Goal: Transaction & Acquisition: Purchase product/service

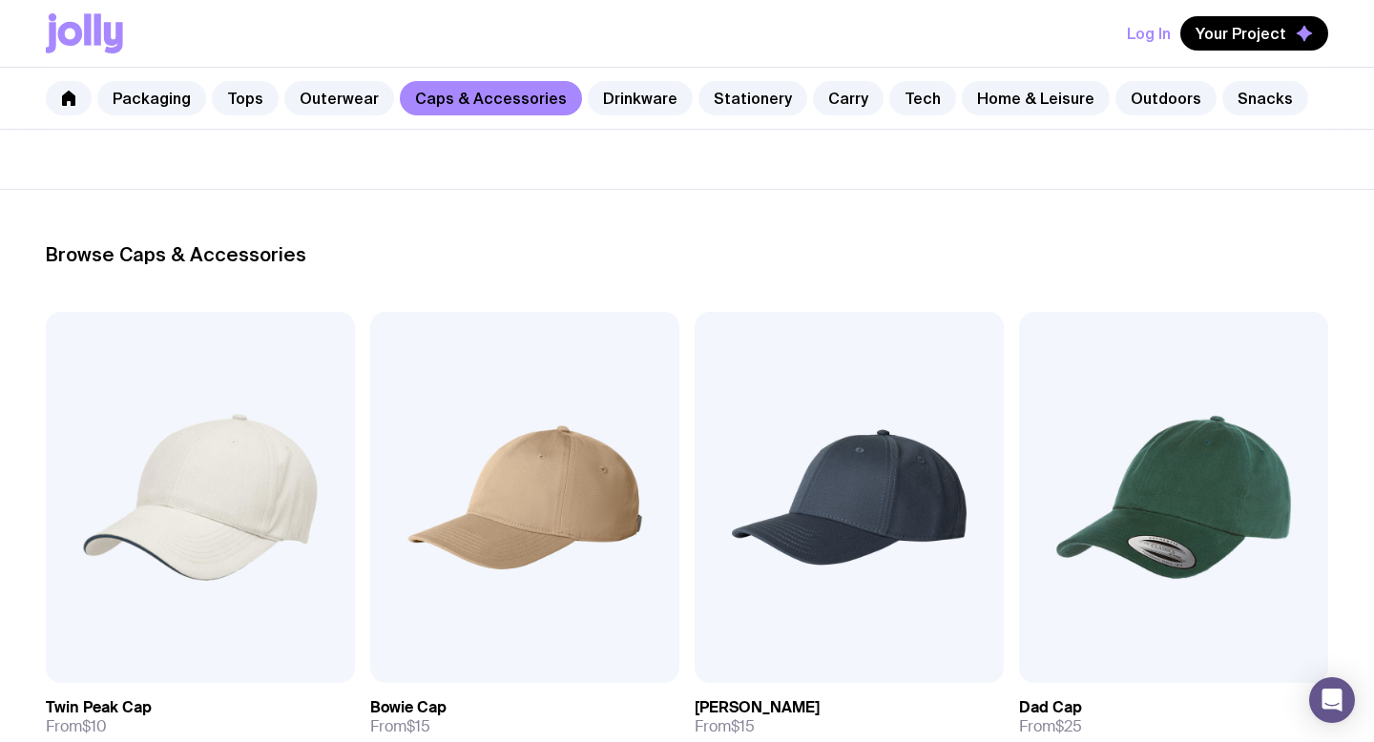
scroll to position [333, 0]
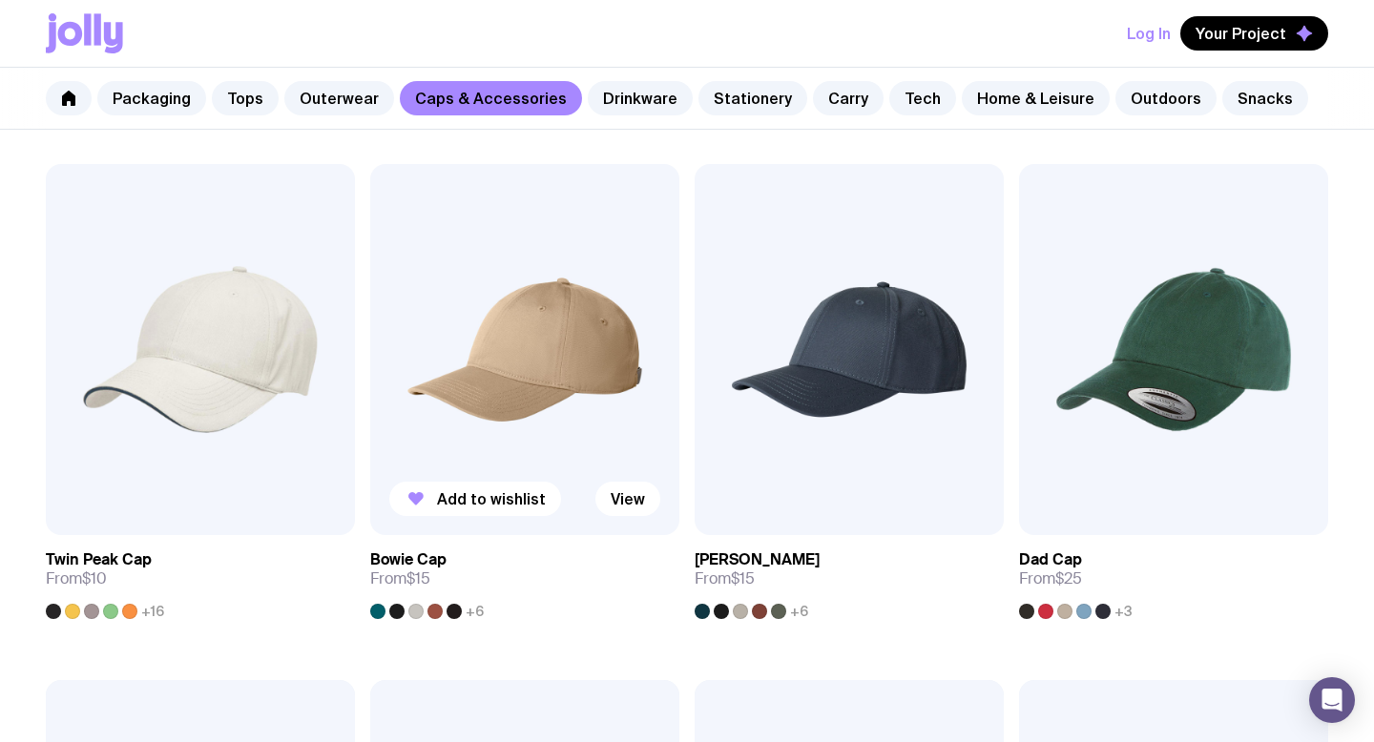
click at [585, 301] on img at bounding box center [524, 349] width 309 height 371
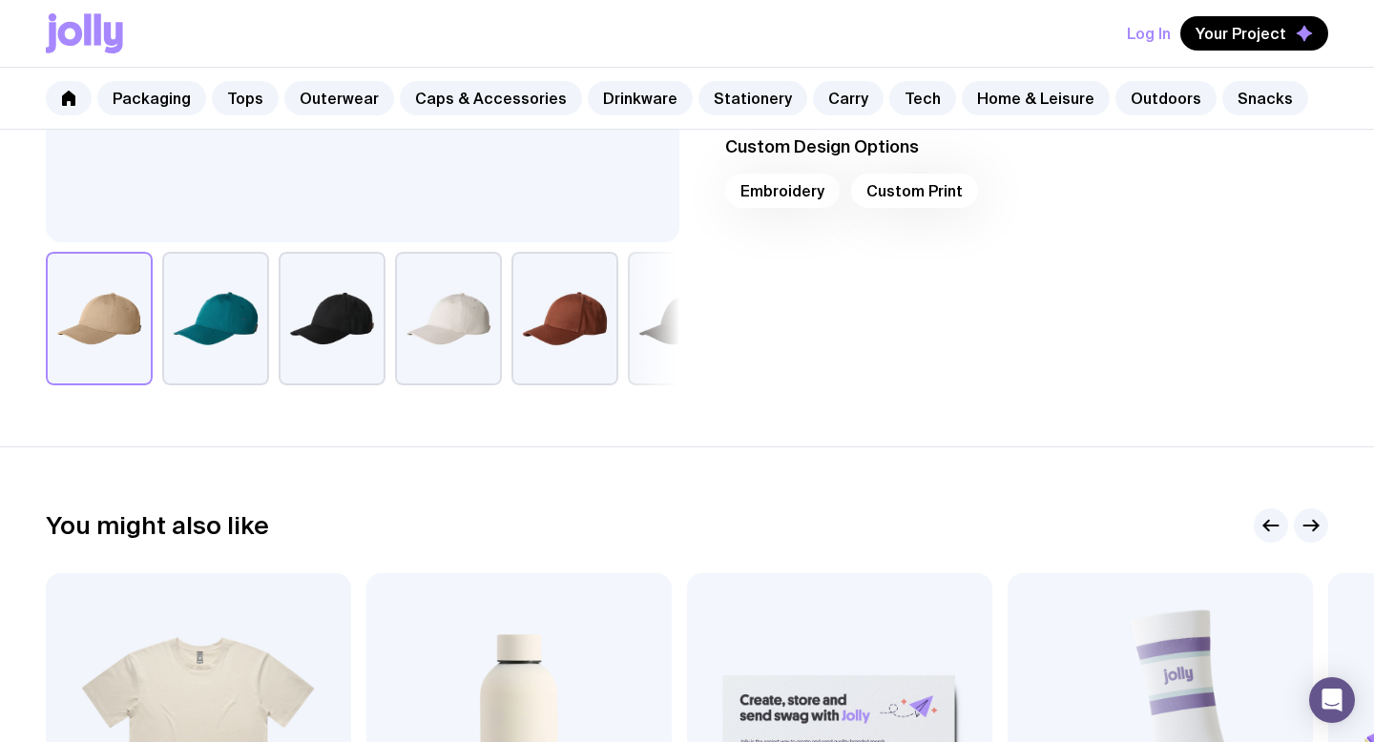
scroll to position [720, 0]
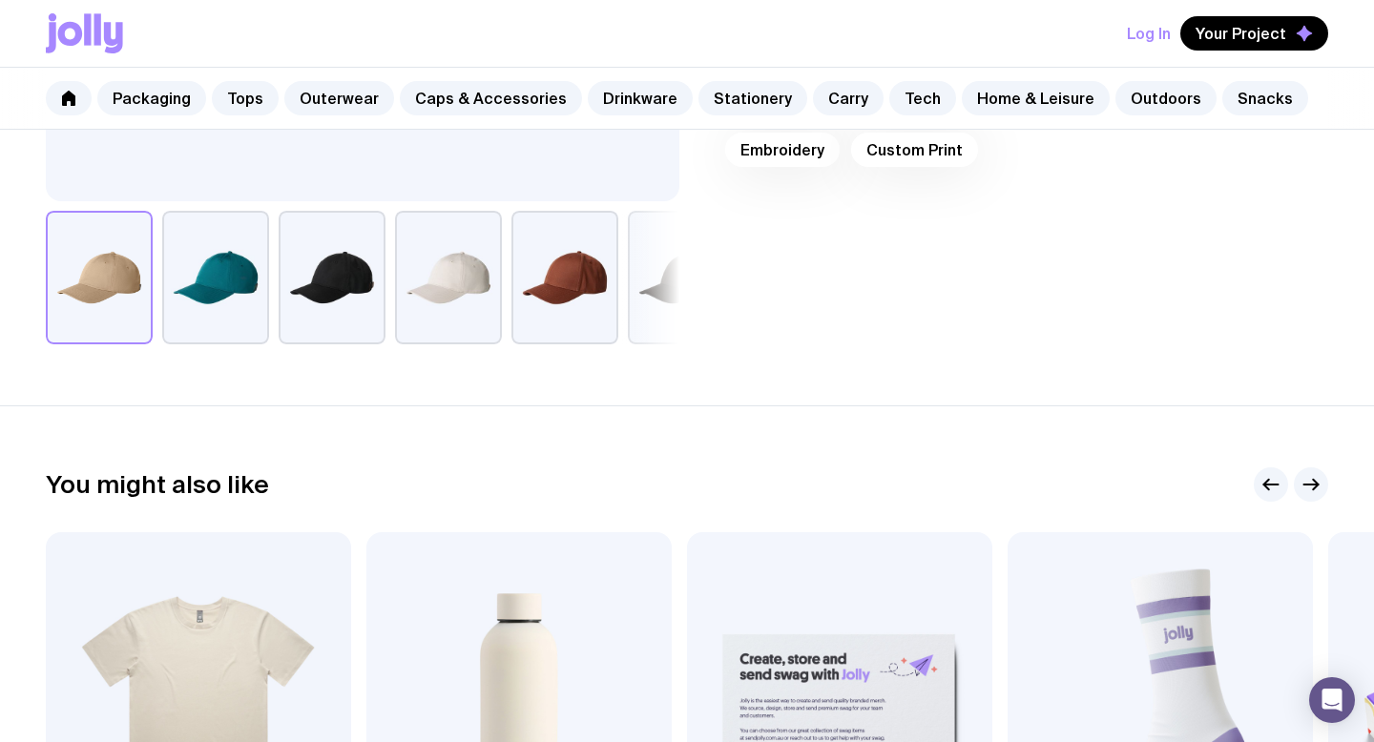
click at [212, 260] on button "button" at bounding box center [215, 278] width 107 height 134
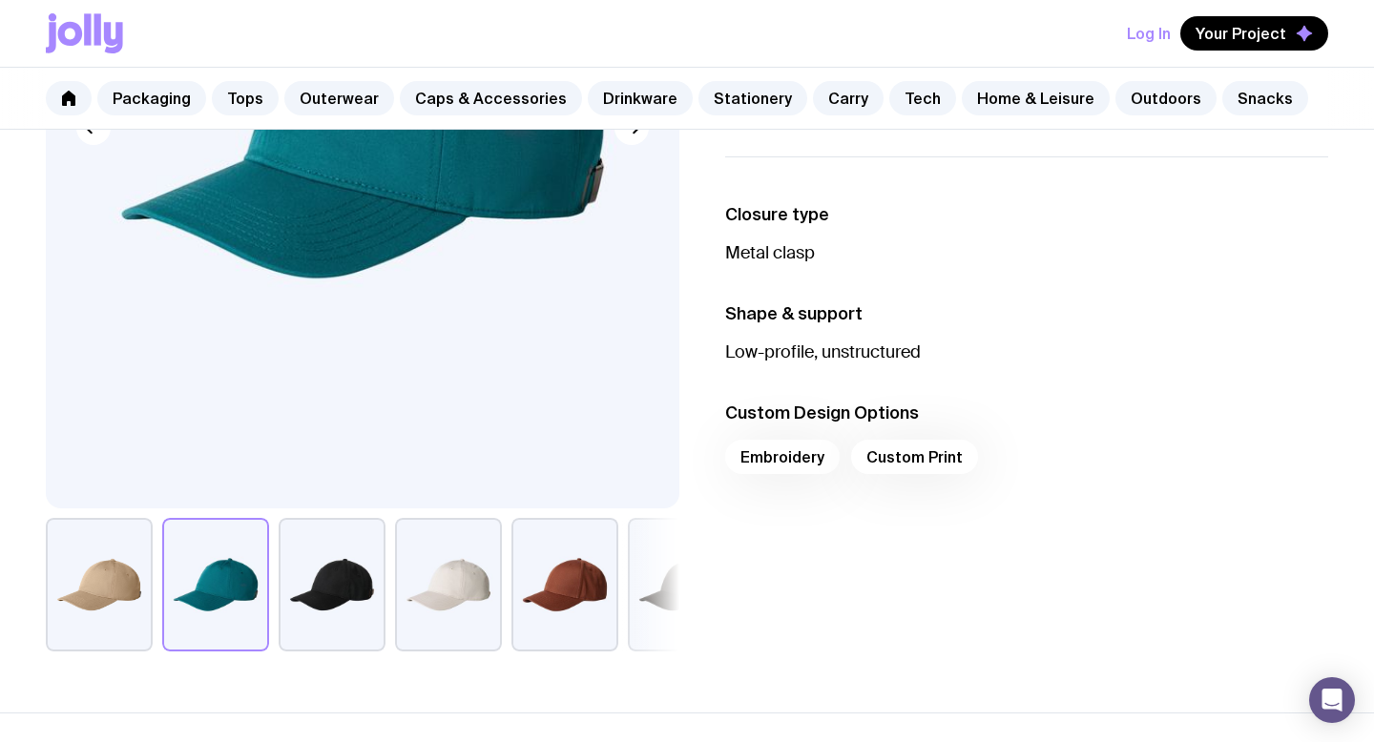
scroll to position [223, 0]
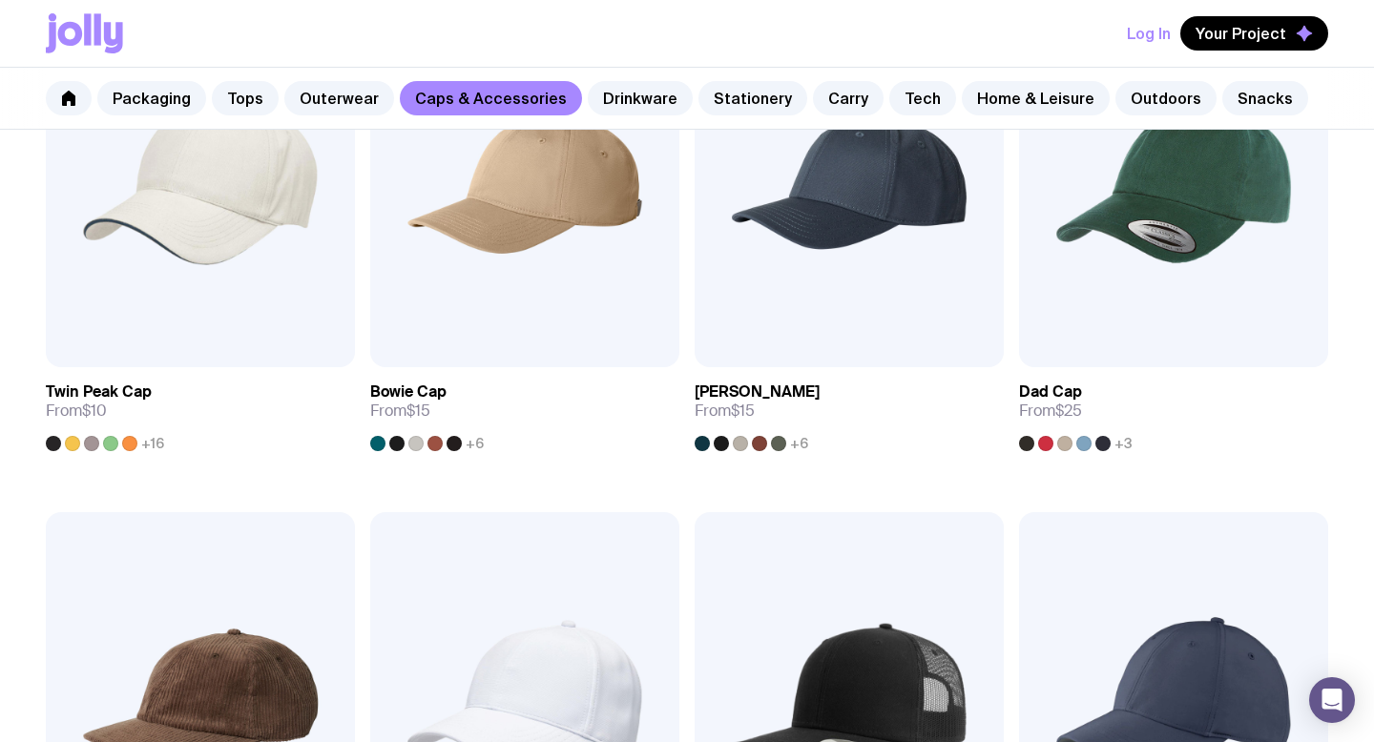
scroll to position [421, 0]
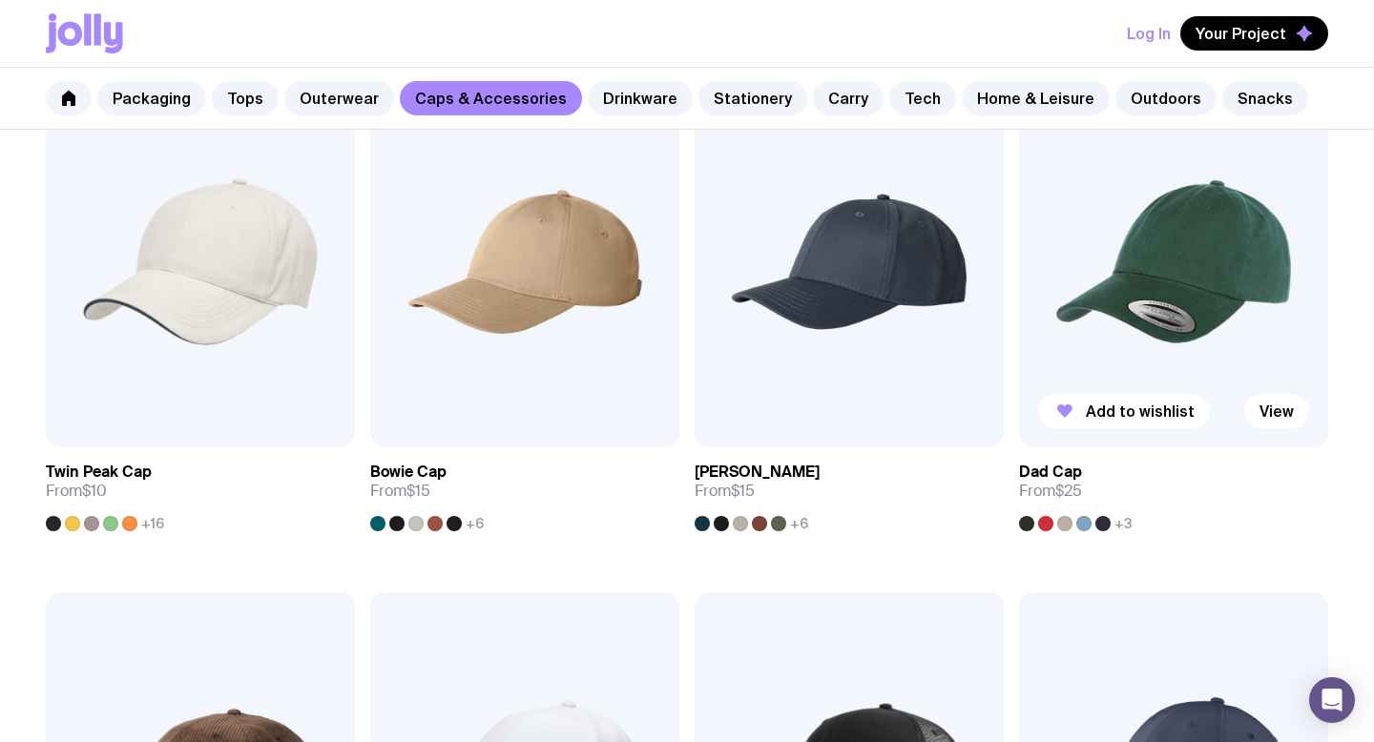
click at [1244, 224] on img at bounding box center [1173, 261] width 309 height 371
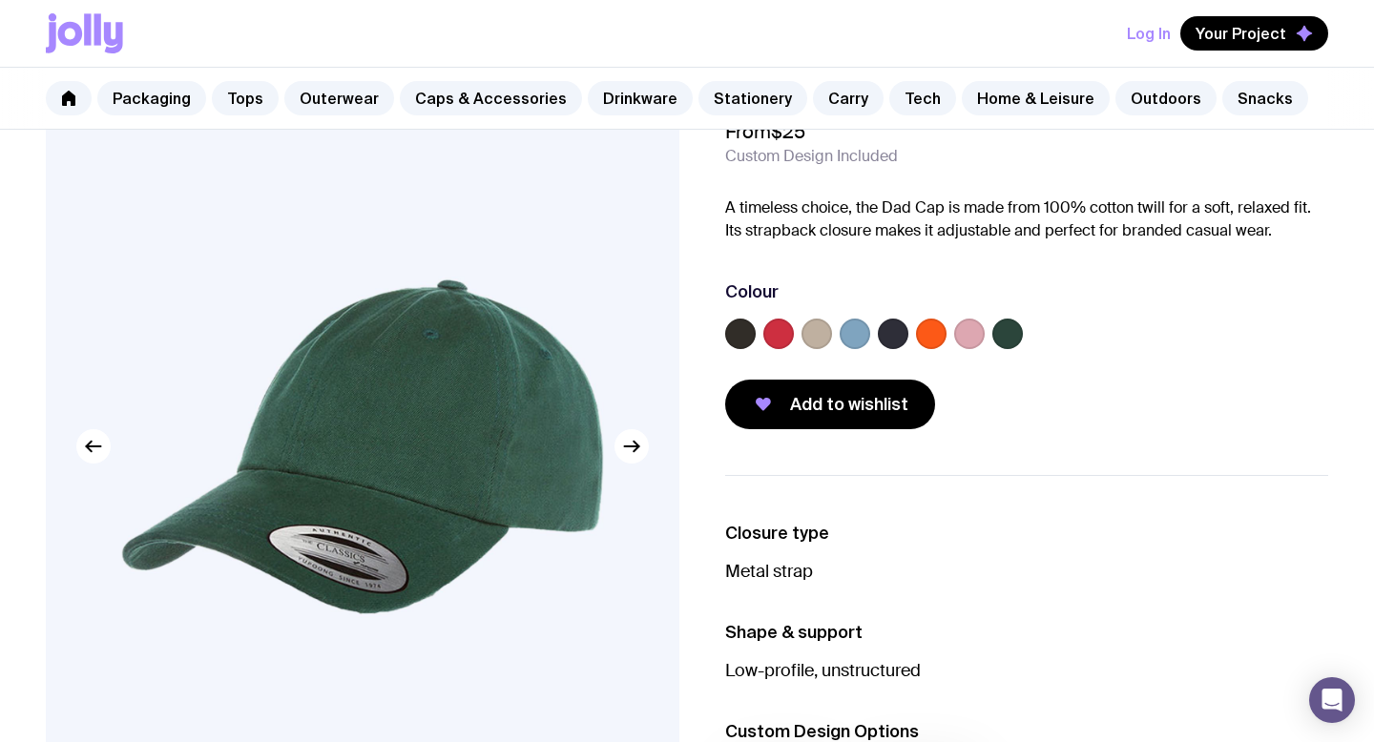
scroll to position [231, 0]
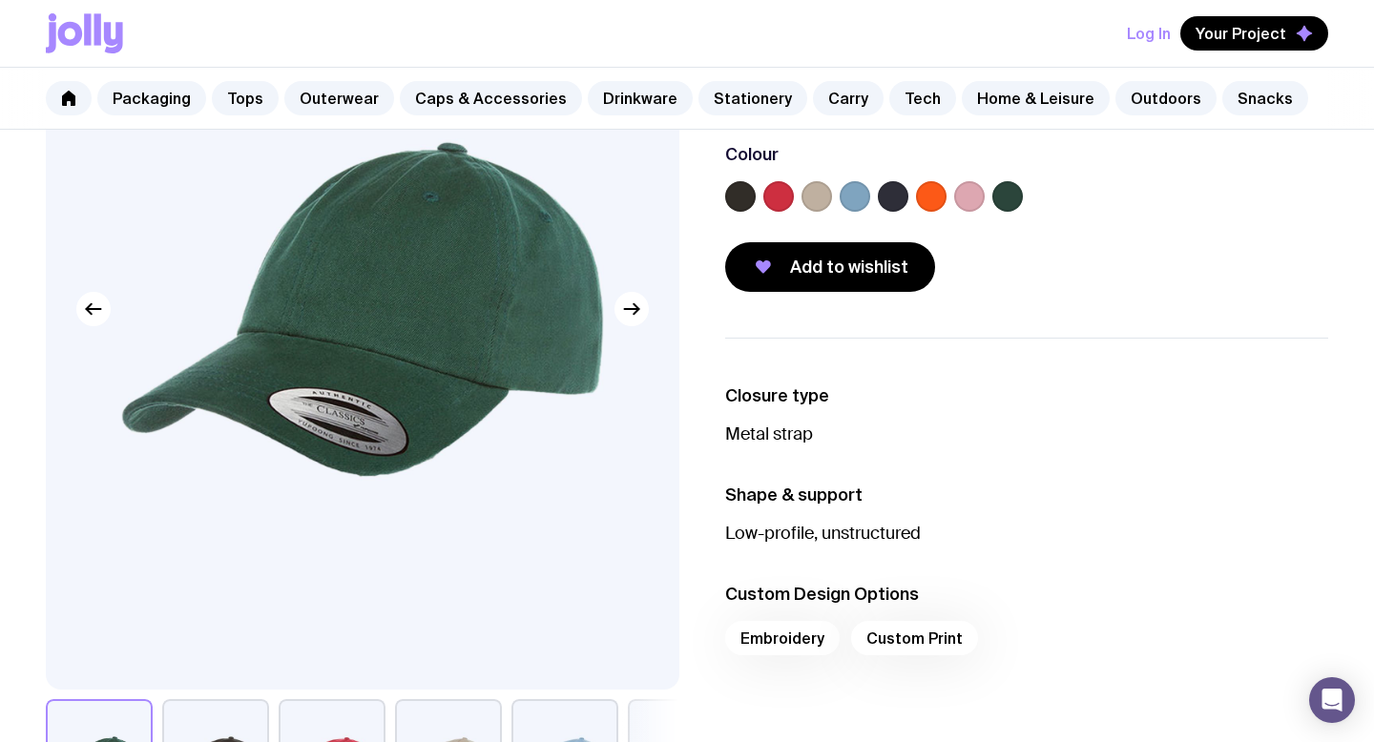
click at [970, 200] on label at bounding box center [969, 196] width 31 height 31
click at [0, 0] on input "radio" at bounding box center [0, 0] width 0 height 0
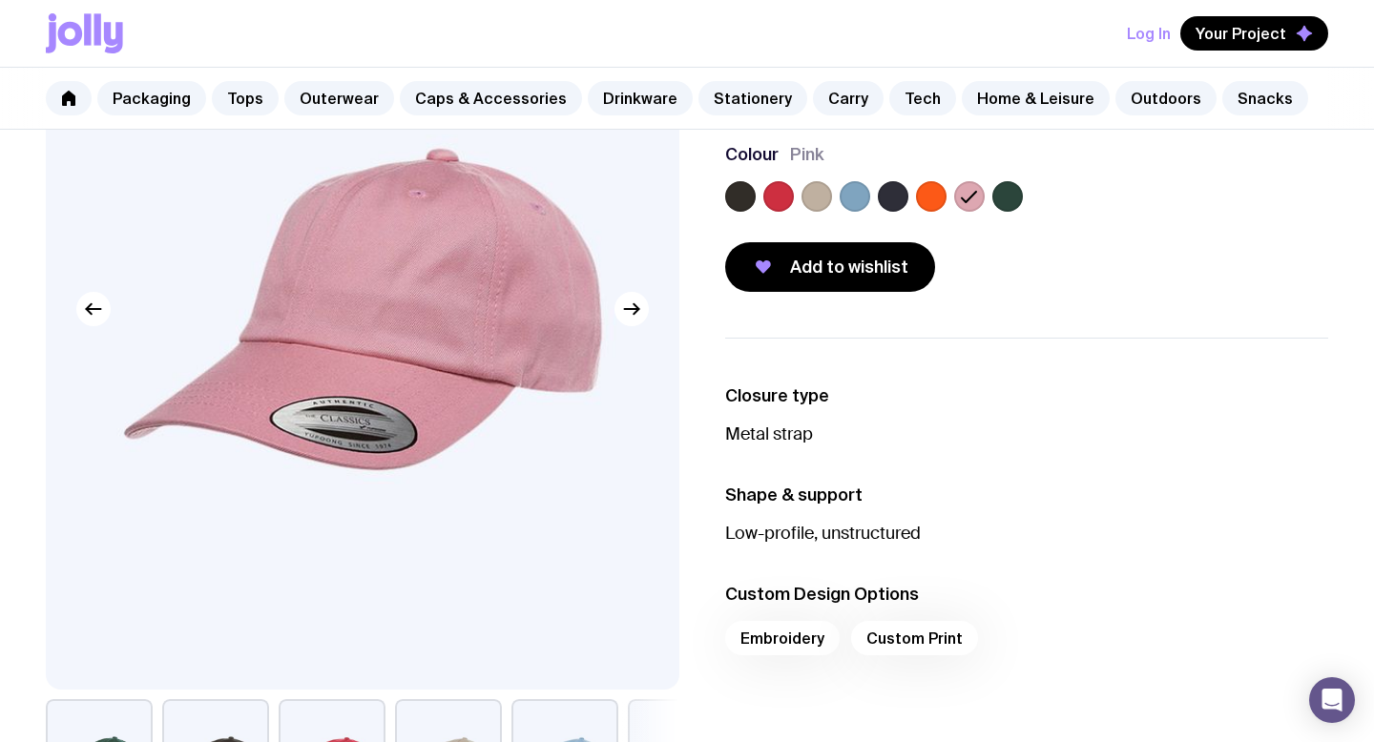
click at [1025, 199] on div at bounding box center [1026, 200] width 603 height 38
click at [1007, 194] on label at bounding box center [1007, 196] width 31 height 31
click at [0, 0] on input "radio" at bounding box center [0, 0] width 0 height 0
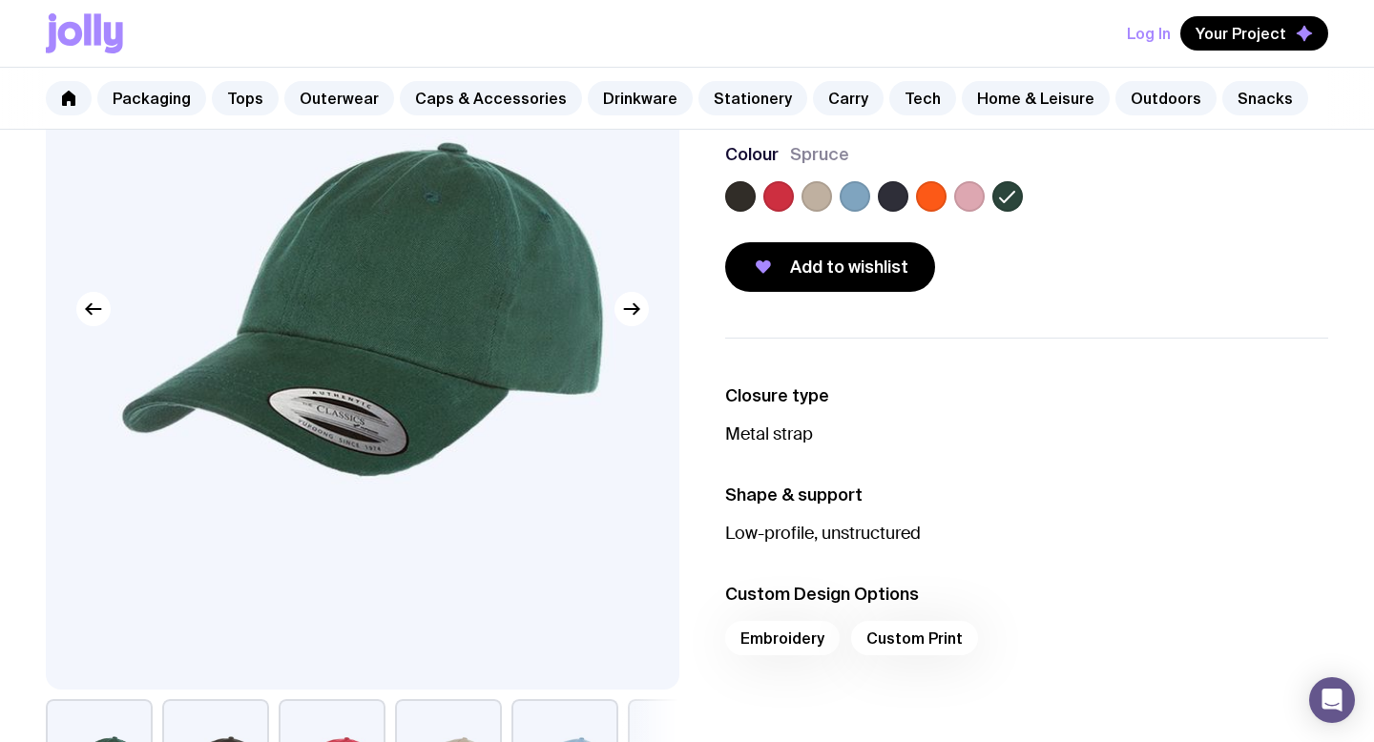
click at [886, 196] on label at bounding box center [893, 196] width 31 height 31
click at [0, 0] on input "radio" at bounding box center [0, 0] width 0 height 0
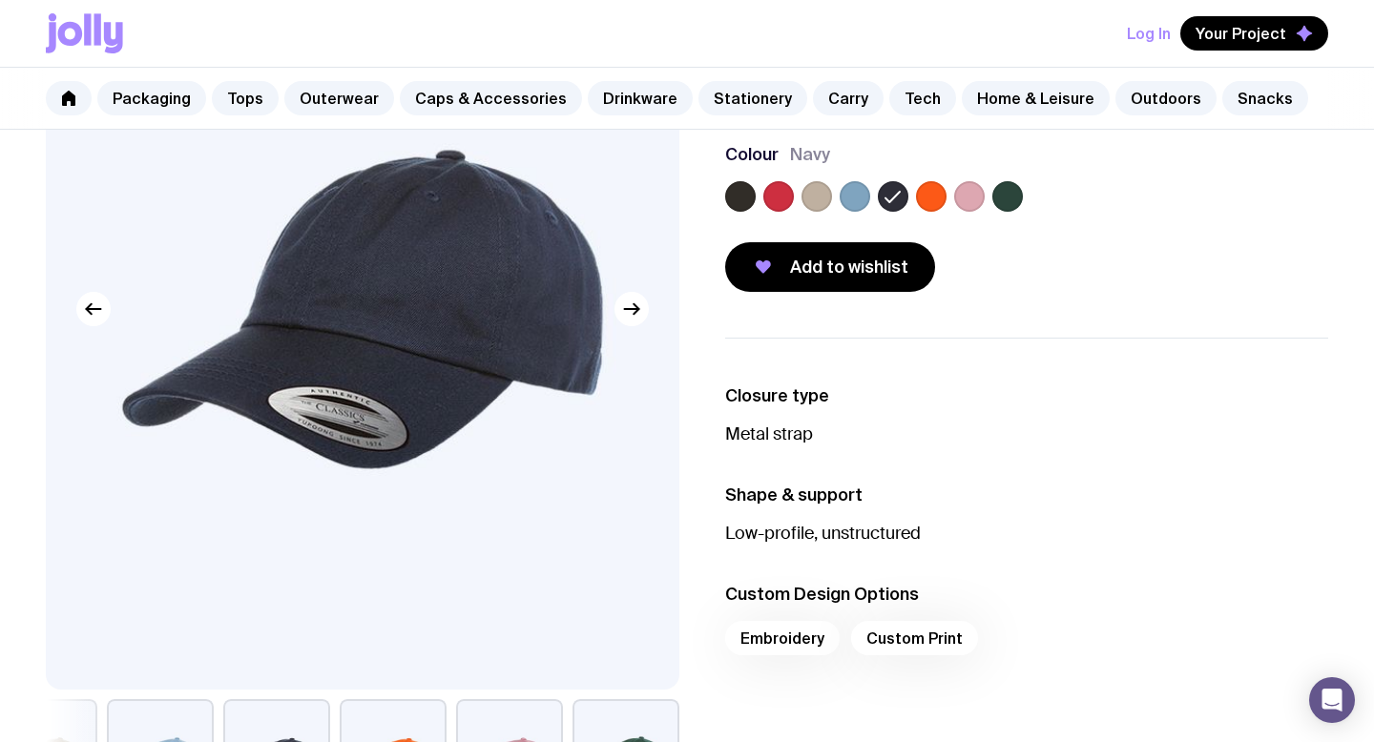
click at [846, 197] on label at bounding box center [855, 196] width 31 height 31
click at [0, 0] on input "radio" at bounding box center [0, 0] width 0 height 0
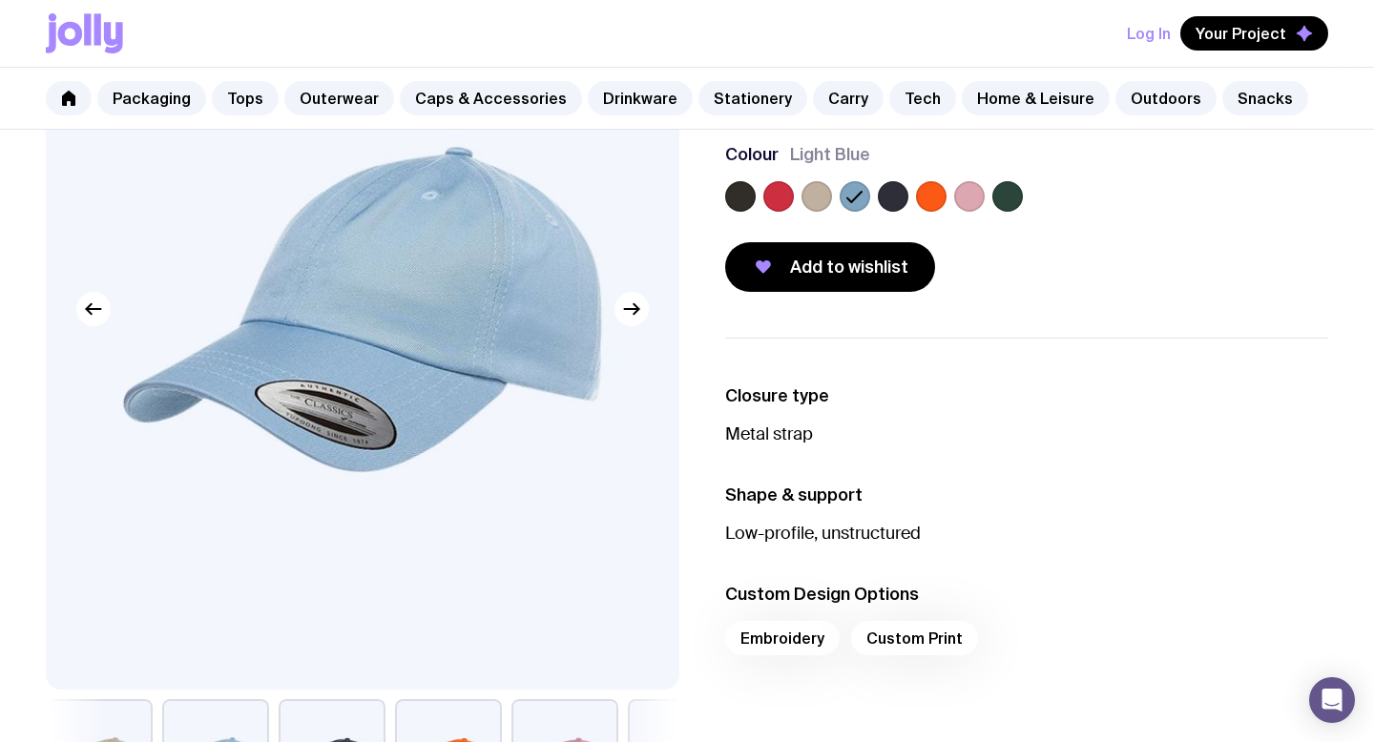
click at [811, 194] on label at bounding box center [817, 196] width 31 height 31
click at [0, 0] on input "radio" at bounding box center [0, 0] width 0 height 0
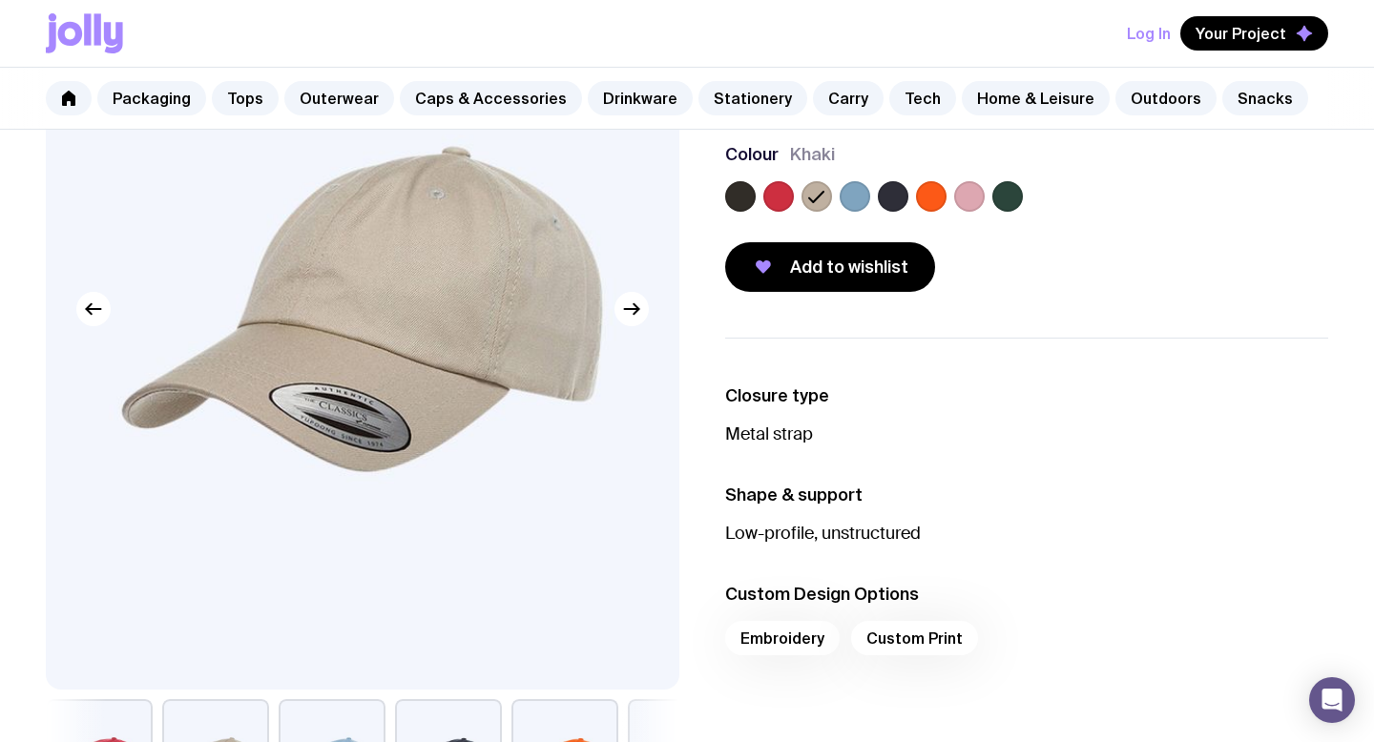
click at [782, 194] on label at bounding box center [778, 196] width 31 height 31
click at [0, 0] on input "radio" at bounding box center [0, 0] width 0 height 0
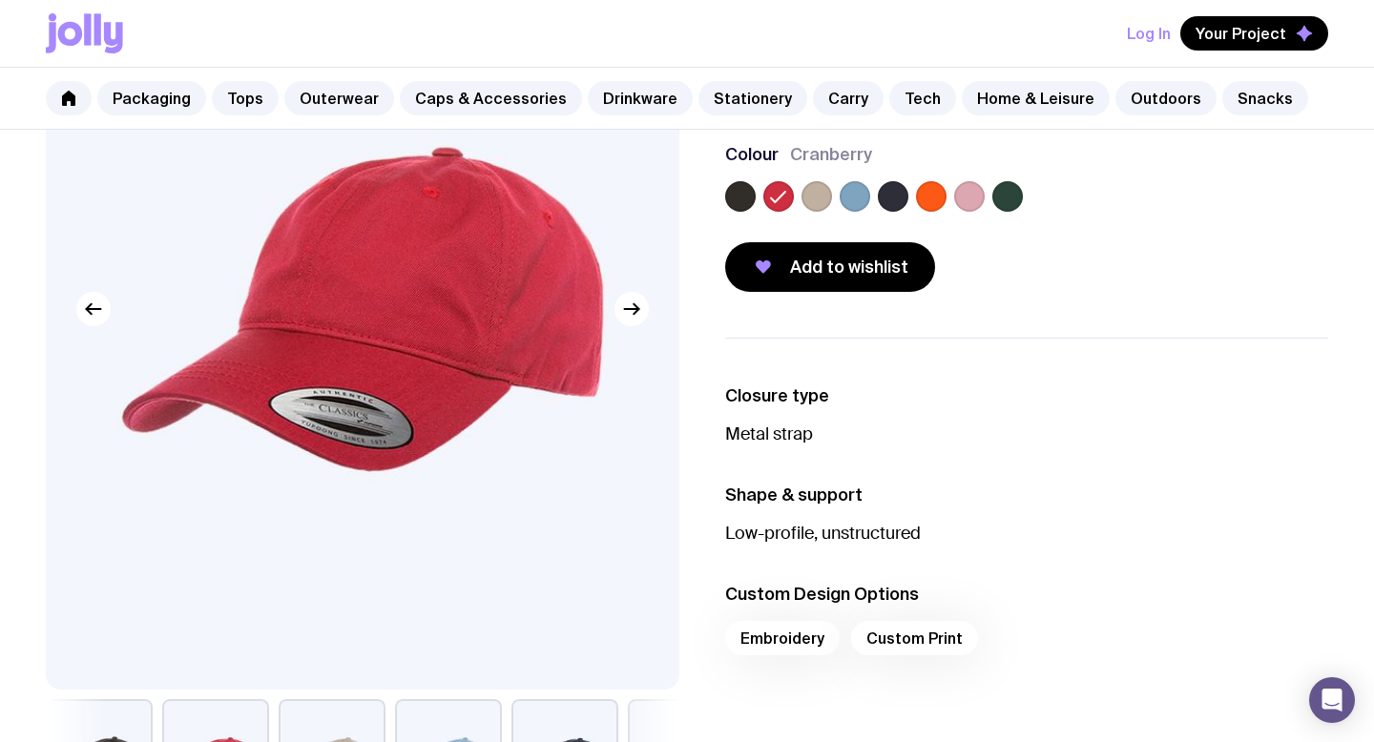
click at [737, 188] on label at bounding box center [740, 196] width 31 height 31
click at [0, 0] on input "radio" at bounding box center [0, 0] width 0 height 0
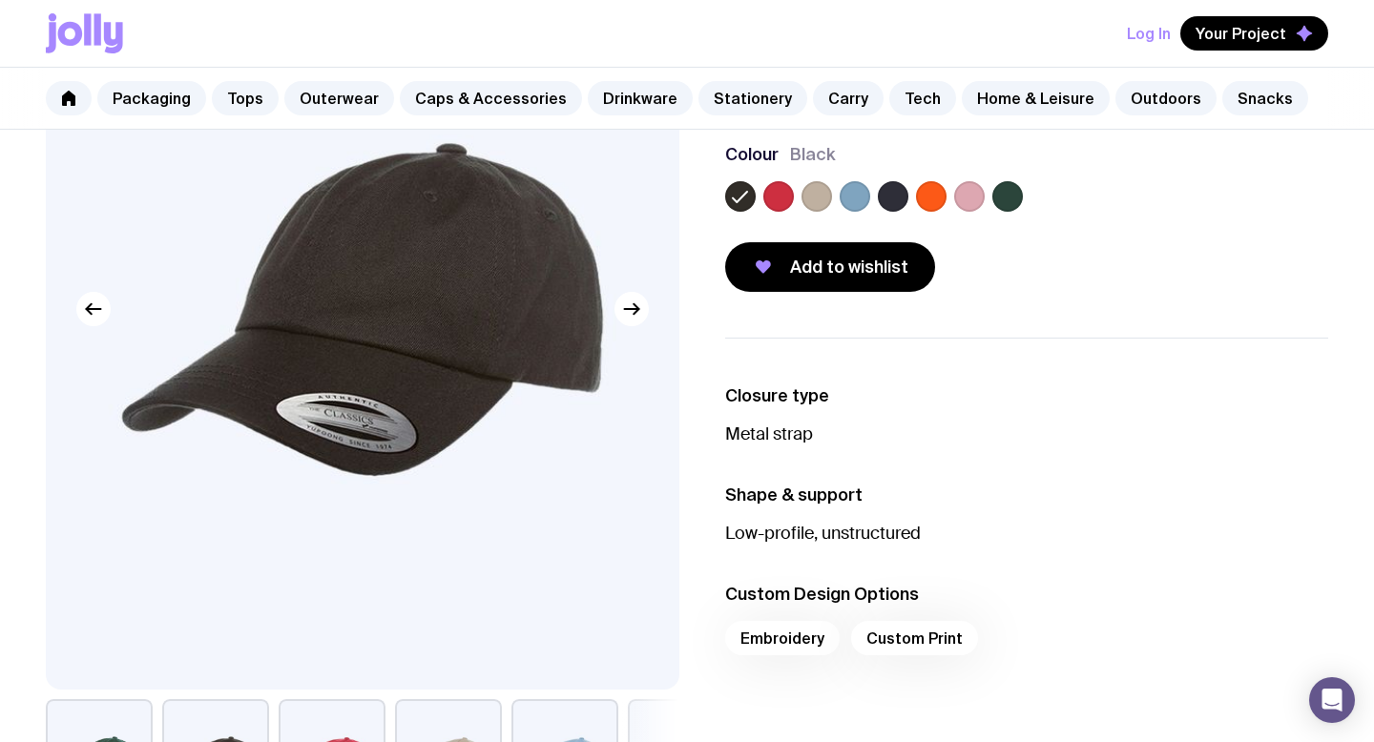
click at [962, 185] on label at bounding box center [969, 196] width 31 height 31
click at [0, 0] on input "radio" at bounding box center [0, 0] width 0 height 0
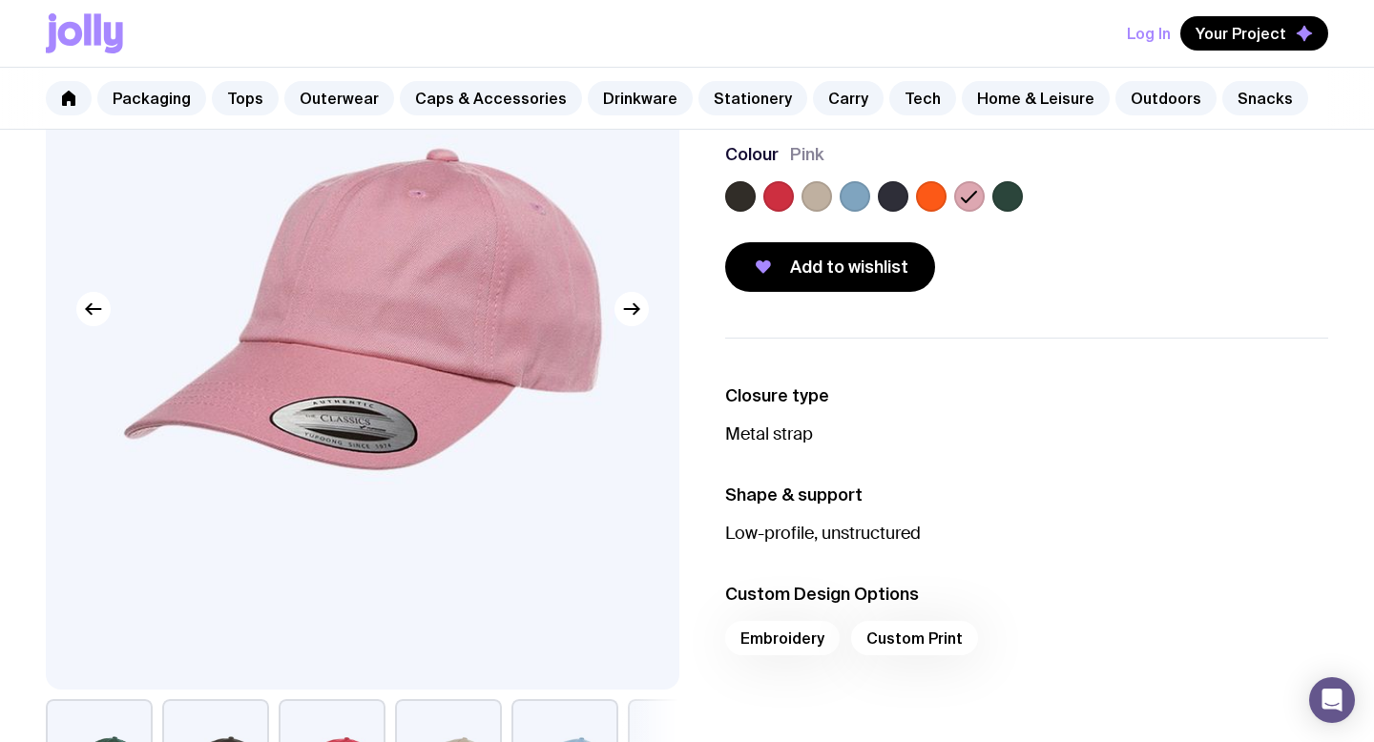
click at [922, 185] on label at bounding box center [931, 196] width 31 height 31
click at [0, 0] on input "radio" at bounding box center [0, 0] width 0 height 0
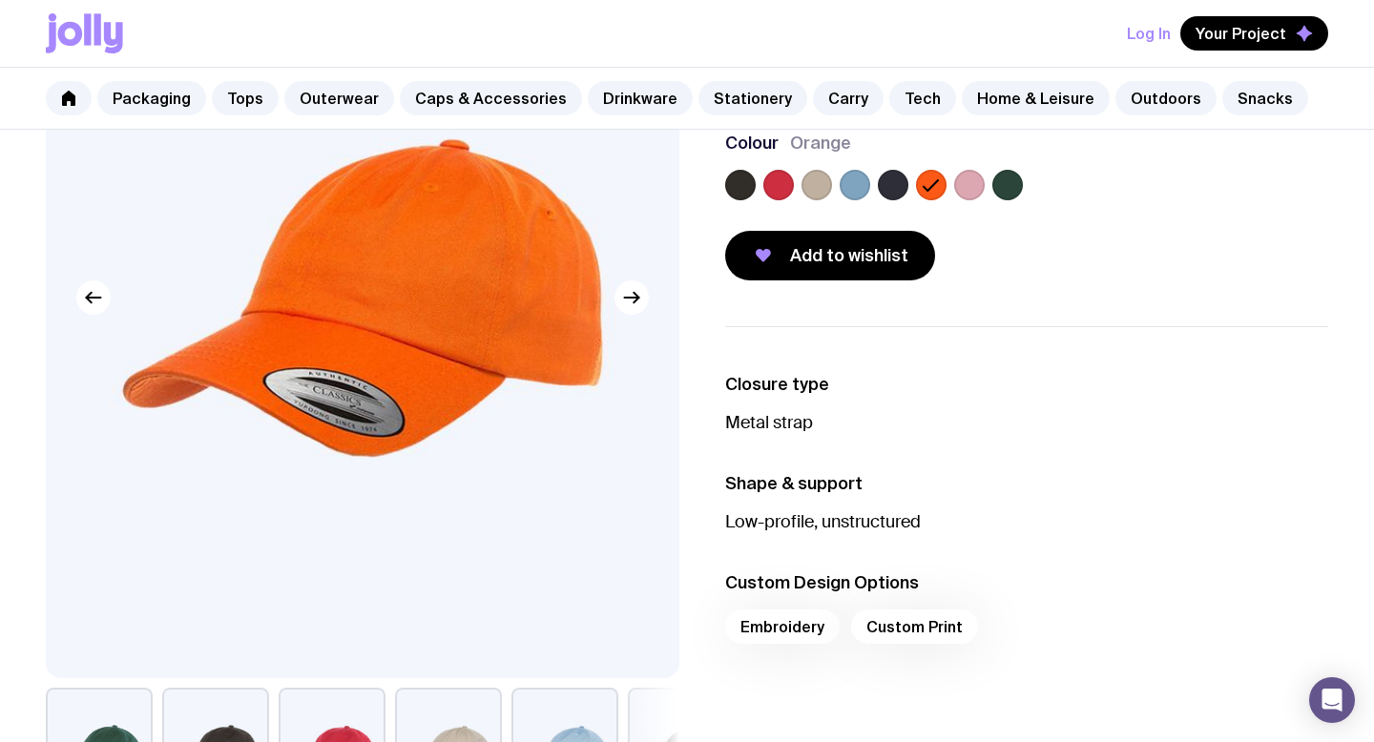
scroll to position [168, 0]
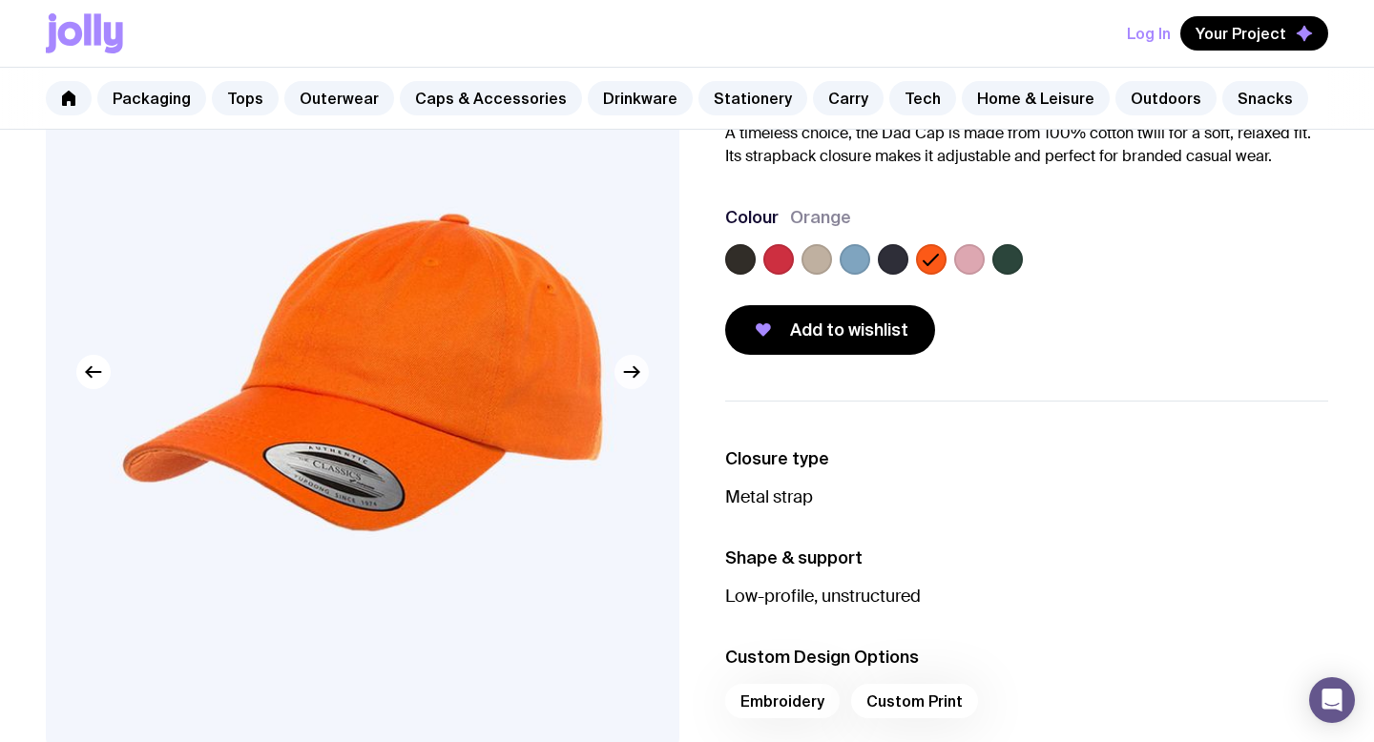
click at [637, 368] on icon "button" at bounding box center [631, 372] width 23 height 23
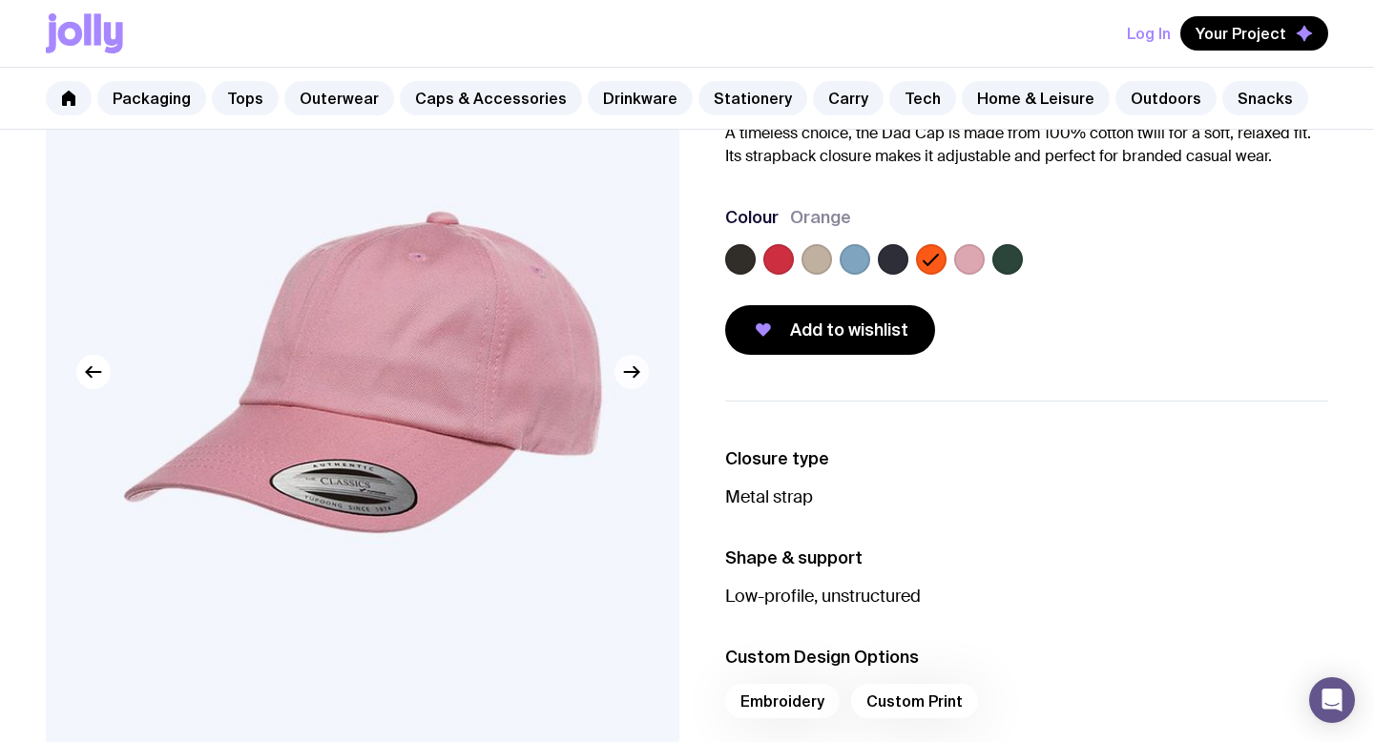
click at [637, 368] on icon "button" at bounding box center [631, 372] width 23 height 23
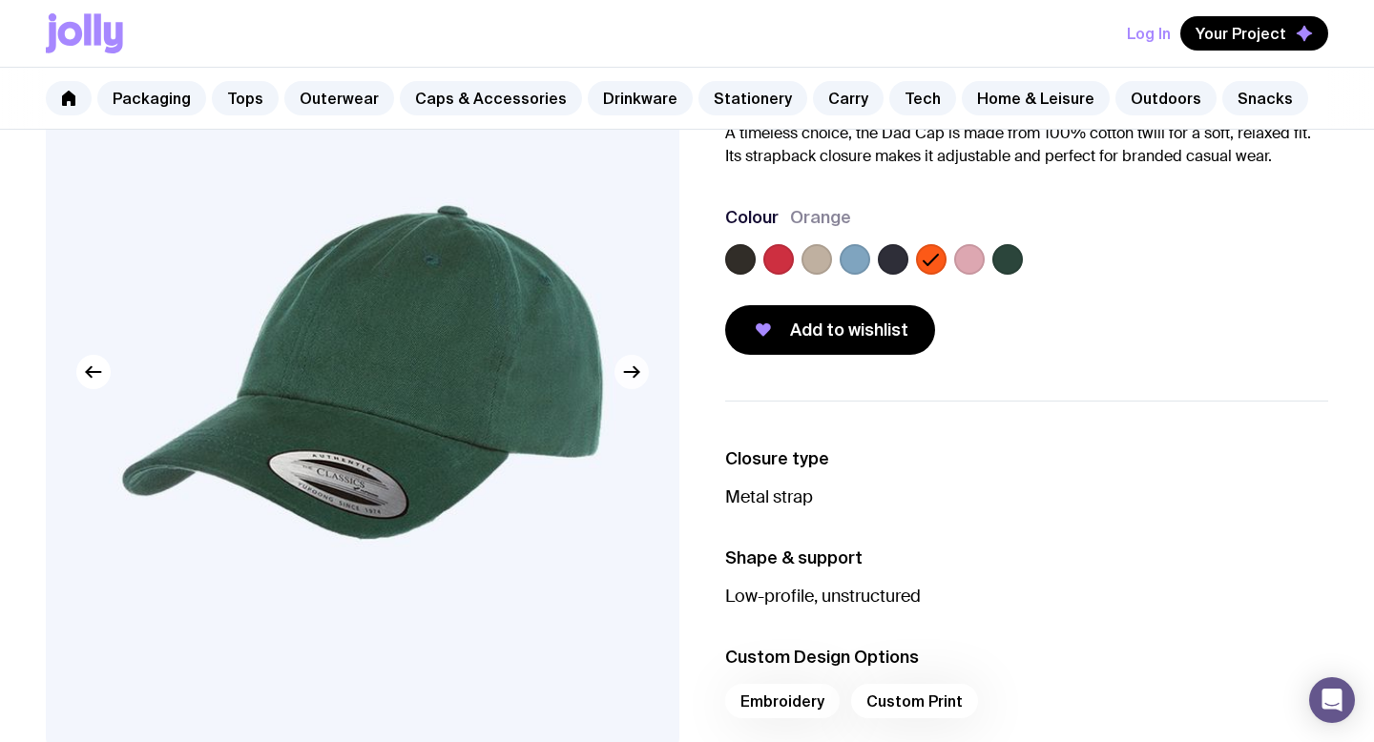
click at [637, 368] on icon "button" at bounding box center [631, 372] width 23 height 23
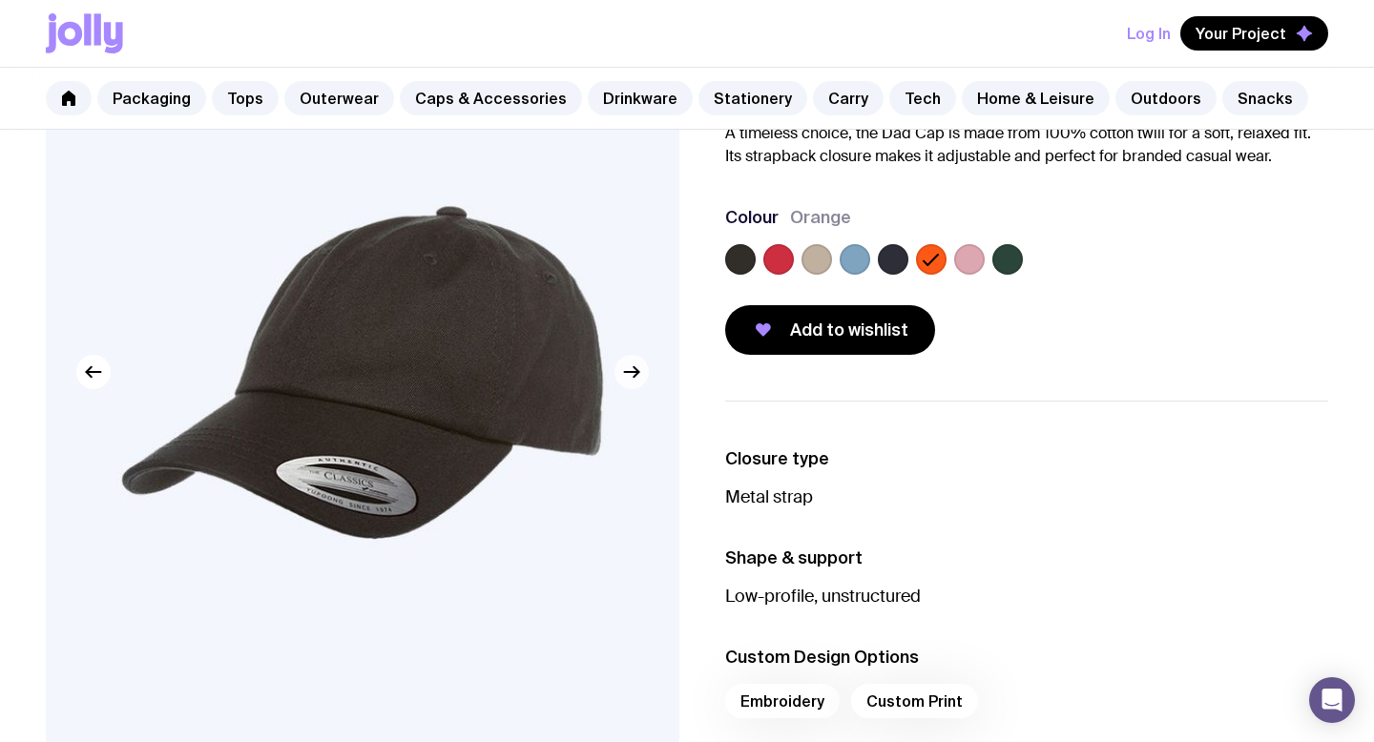
click at [637, 368] on icon "button" at bounding box center [631, 372] width 23 height 23
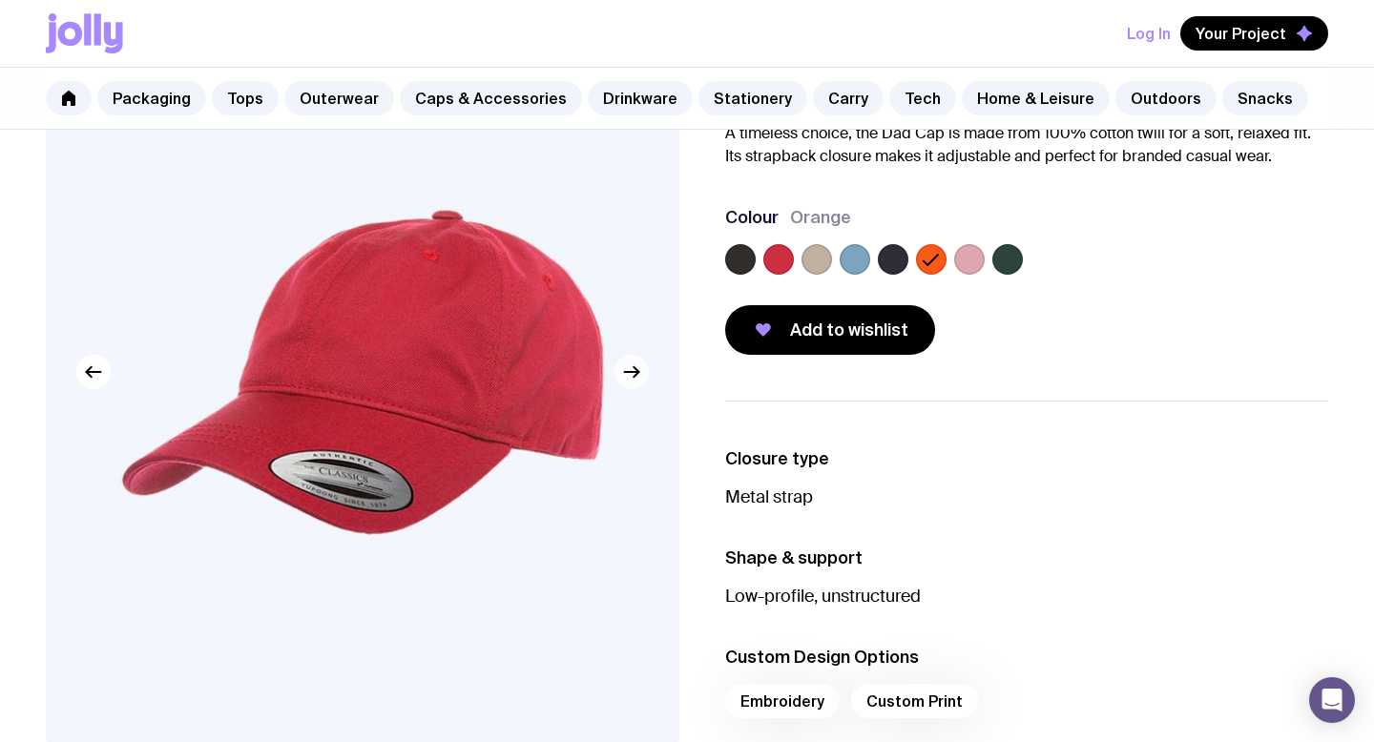
click at [637, 368] on icon "button" at bounding box center [631, 372] width 23 height 23
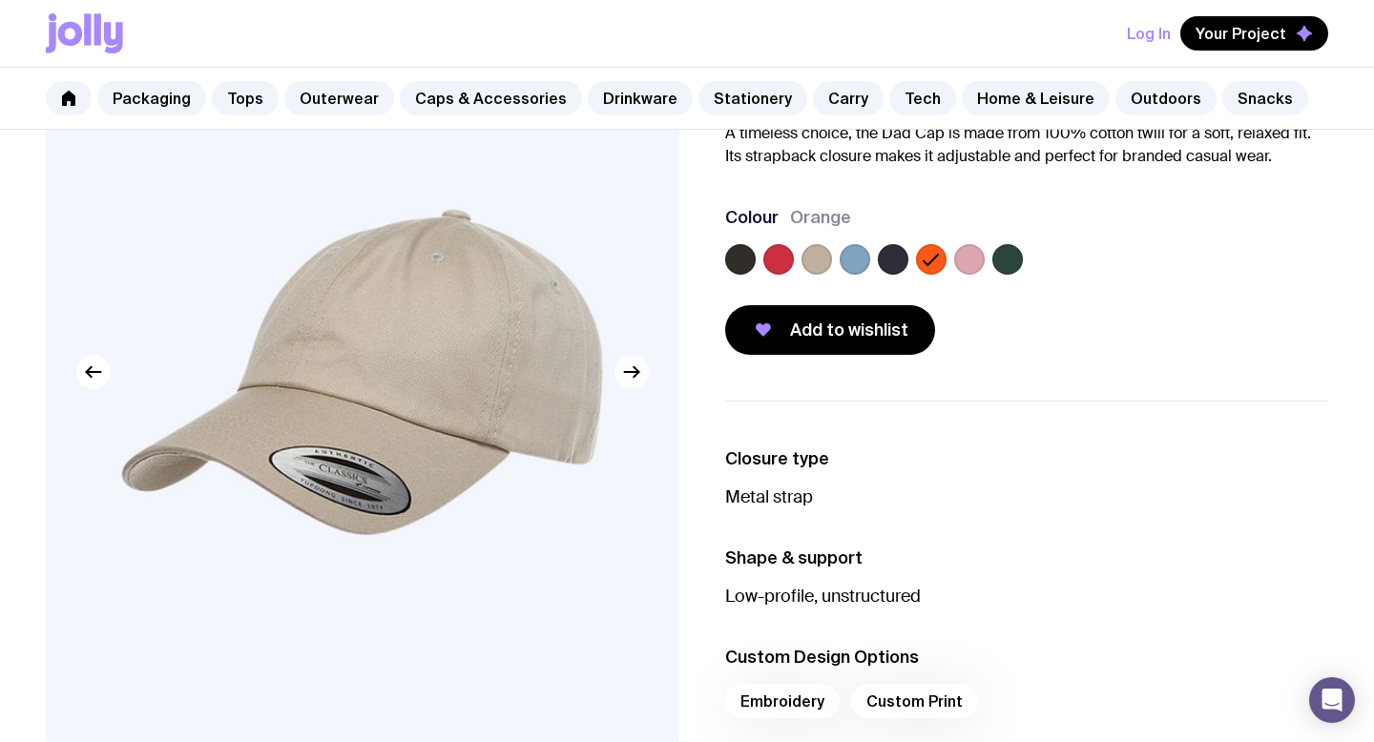
click at [637, 368] on icon "button" at bounding box center [631, 372] width 23 height 23
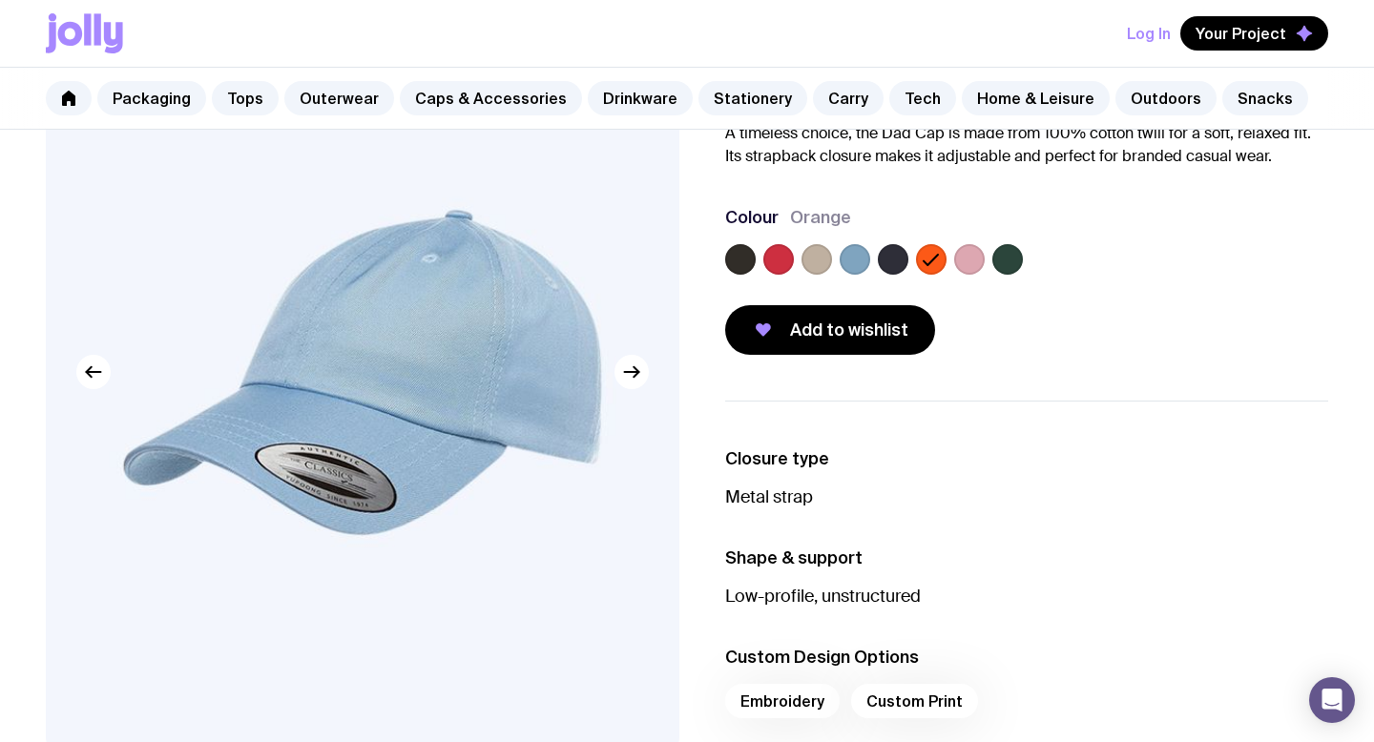
scroll to position [0, 0]
